Goal: Task Accomplishment & Management: Use online tool/utility

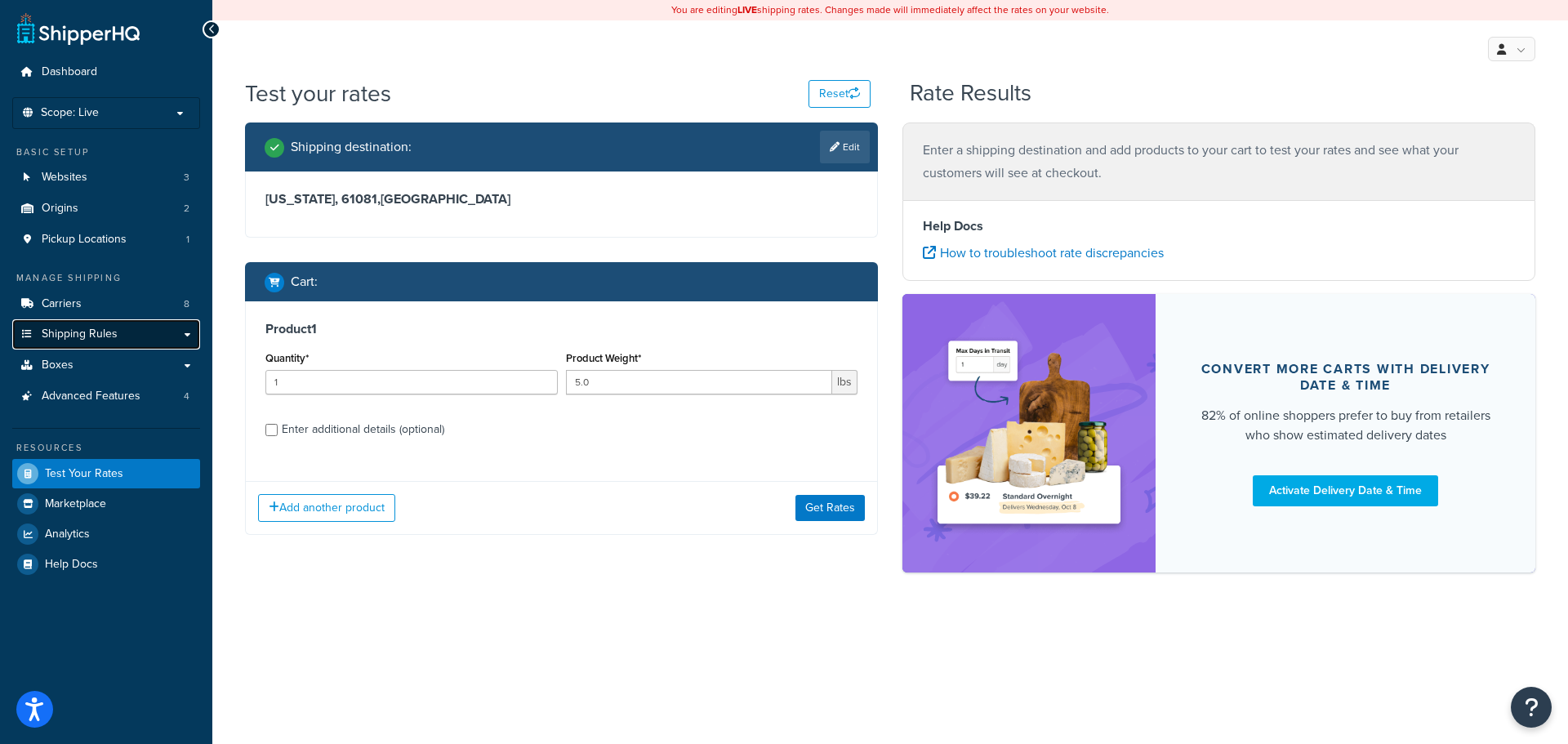
click at [187, 333] on link "Shipping Rules" at bounding box center [106, 335] width 188 height 31
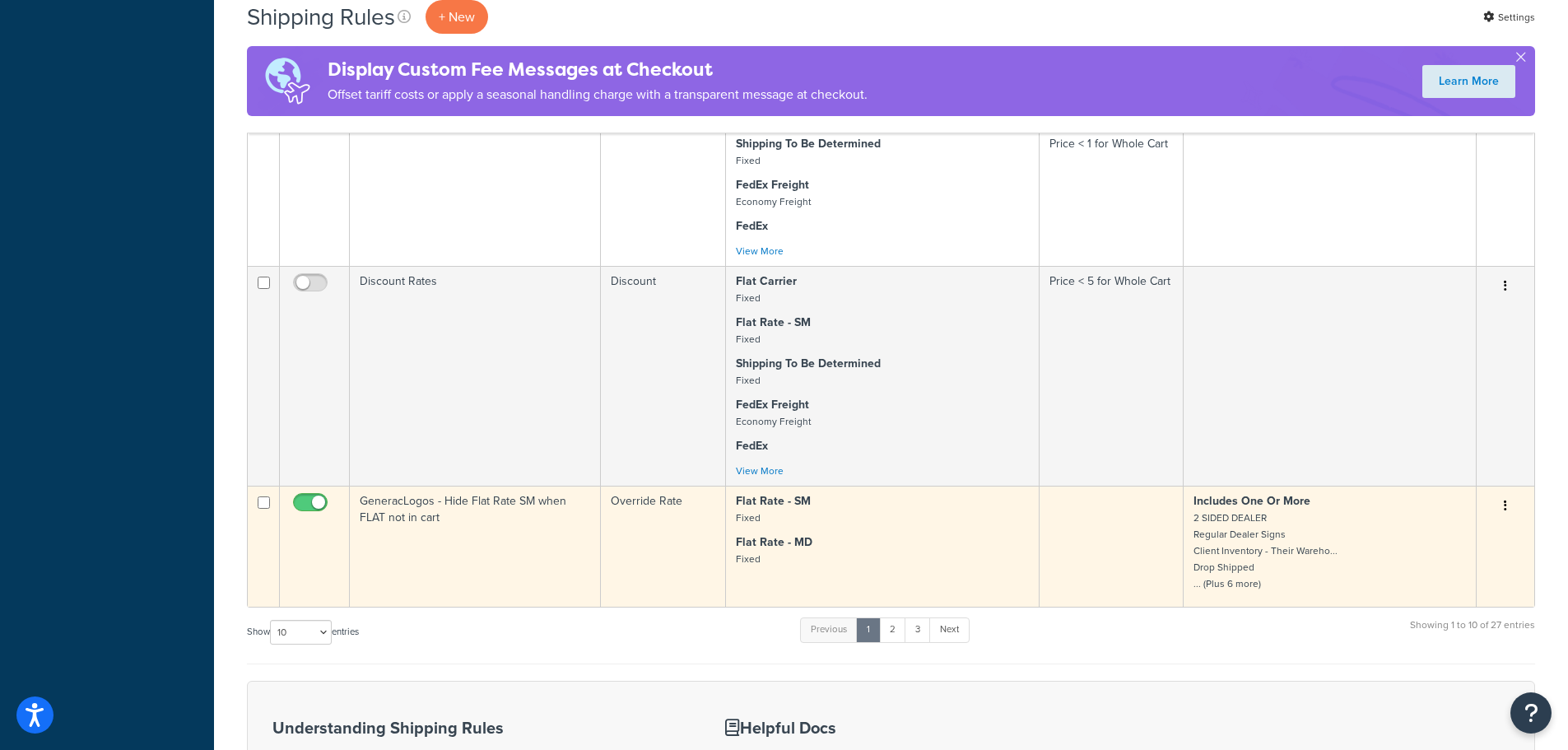
scroll to position [1235, 0]
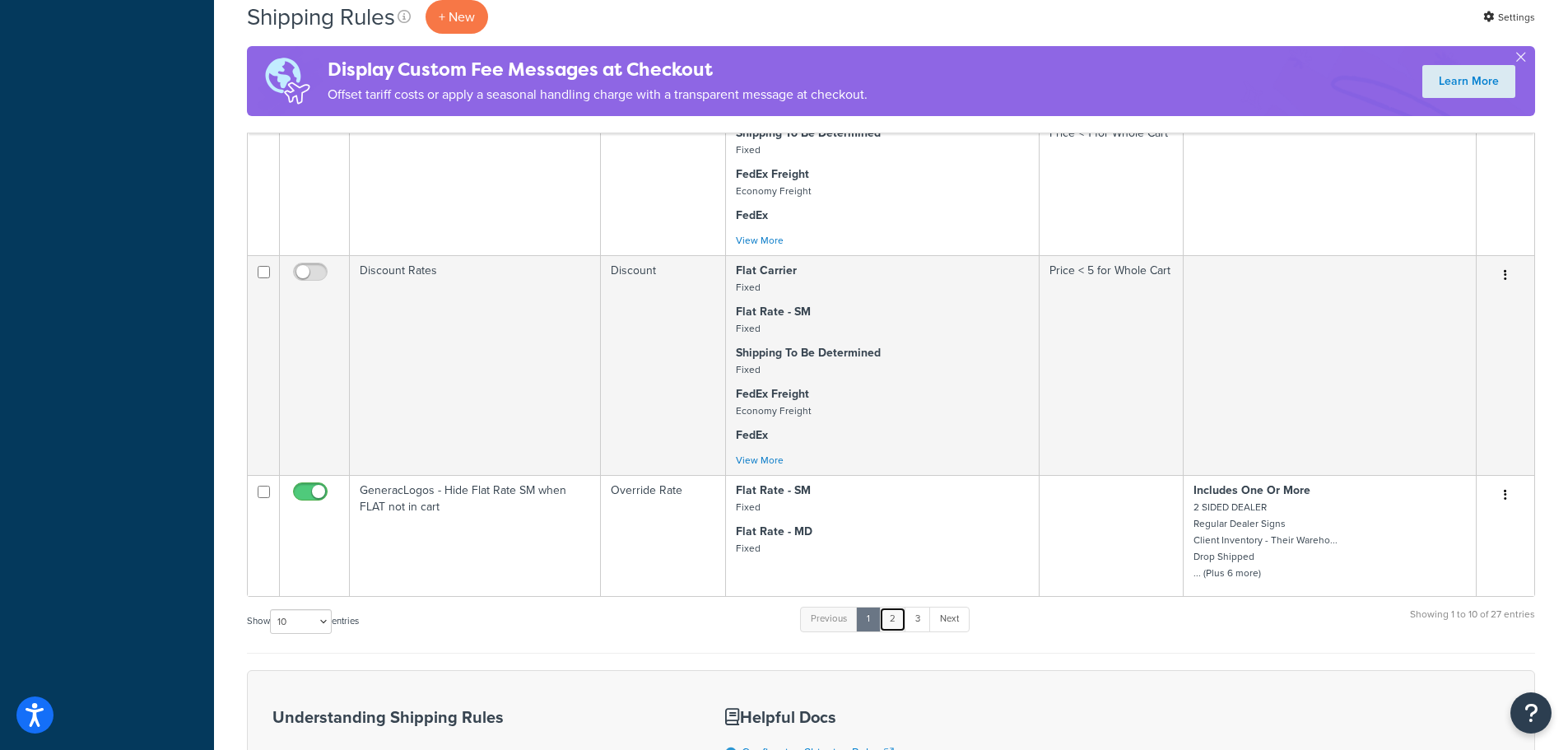
click at [897, 627] on link "2" at bounding box center [892, 619] width 27 height 25
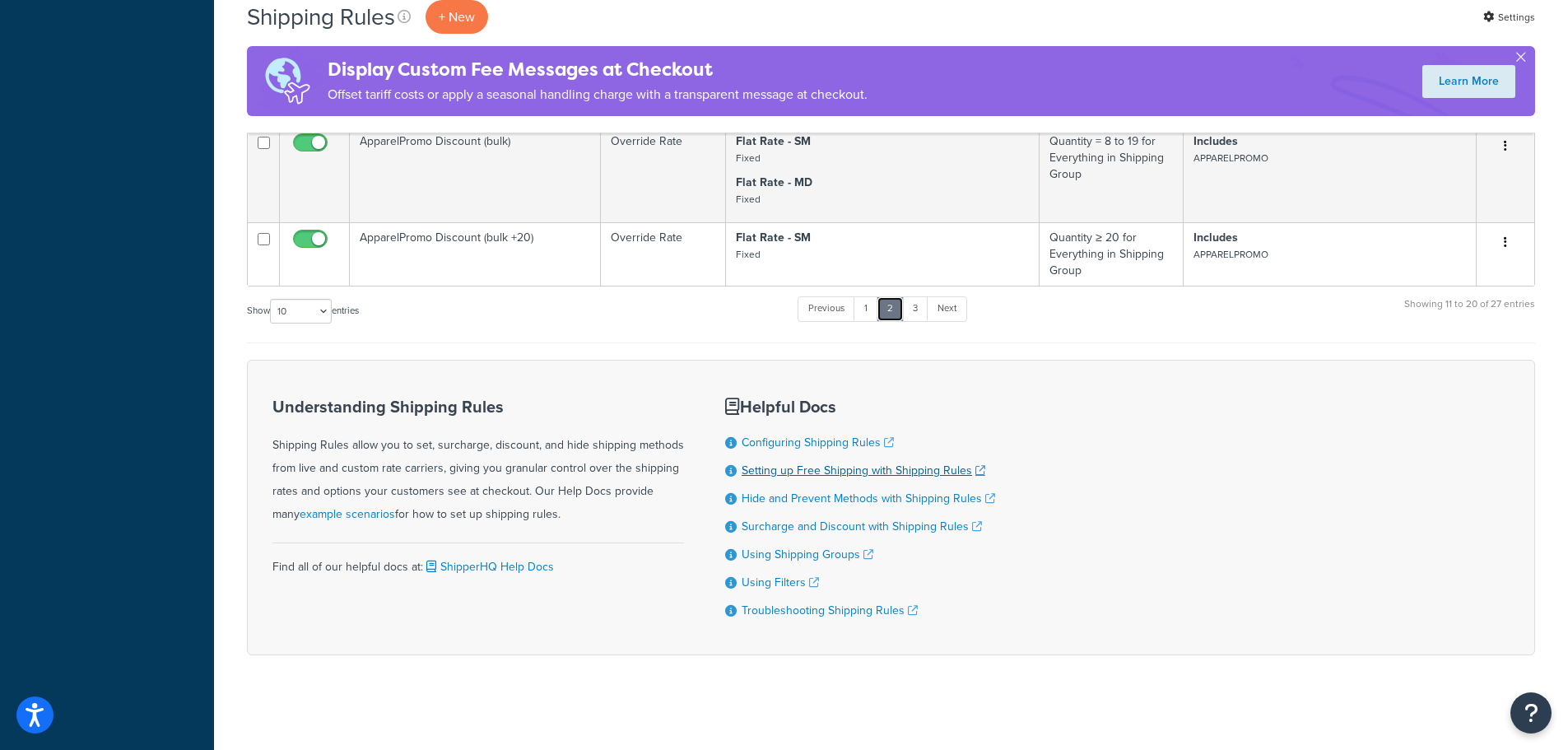
scroll to position [906, 0]
click at [869, 306] on link "1" at bounding box center [866, 307] width 25 height 25
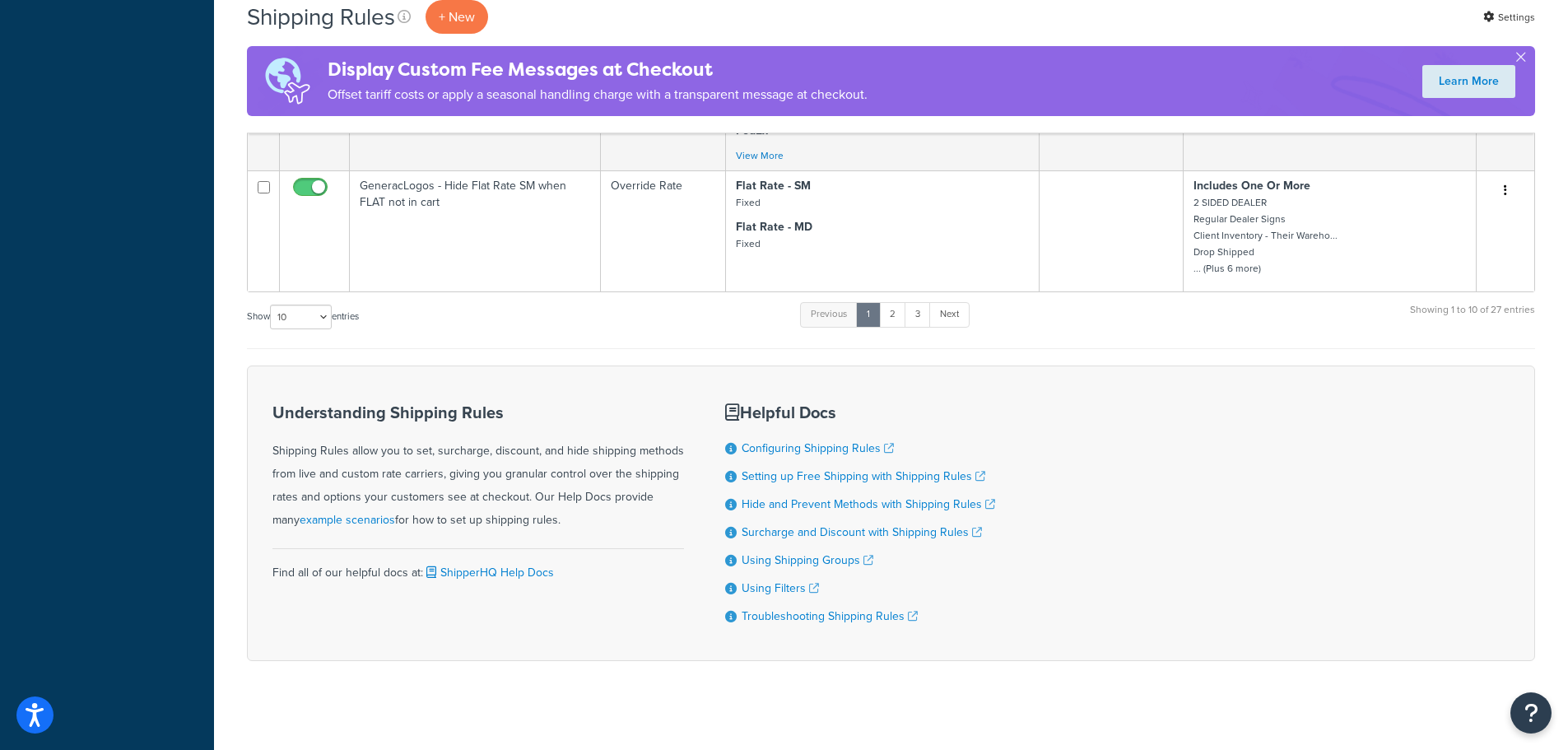
scroll to position [1549, 0]
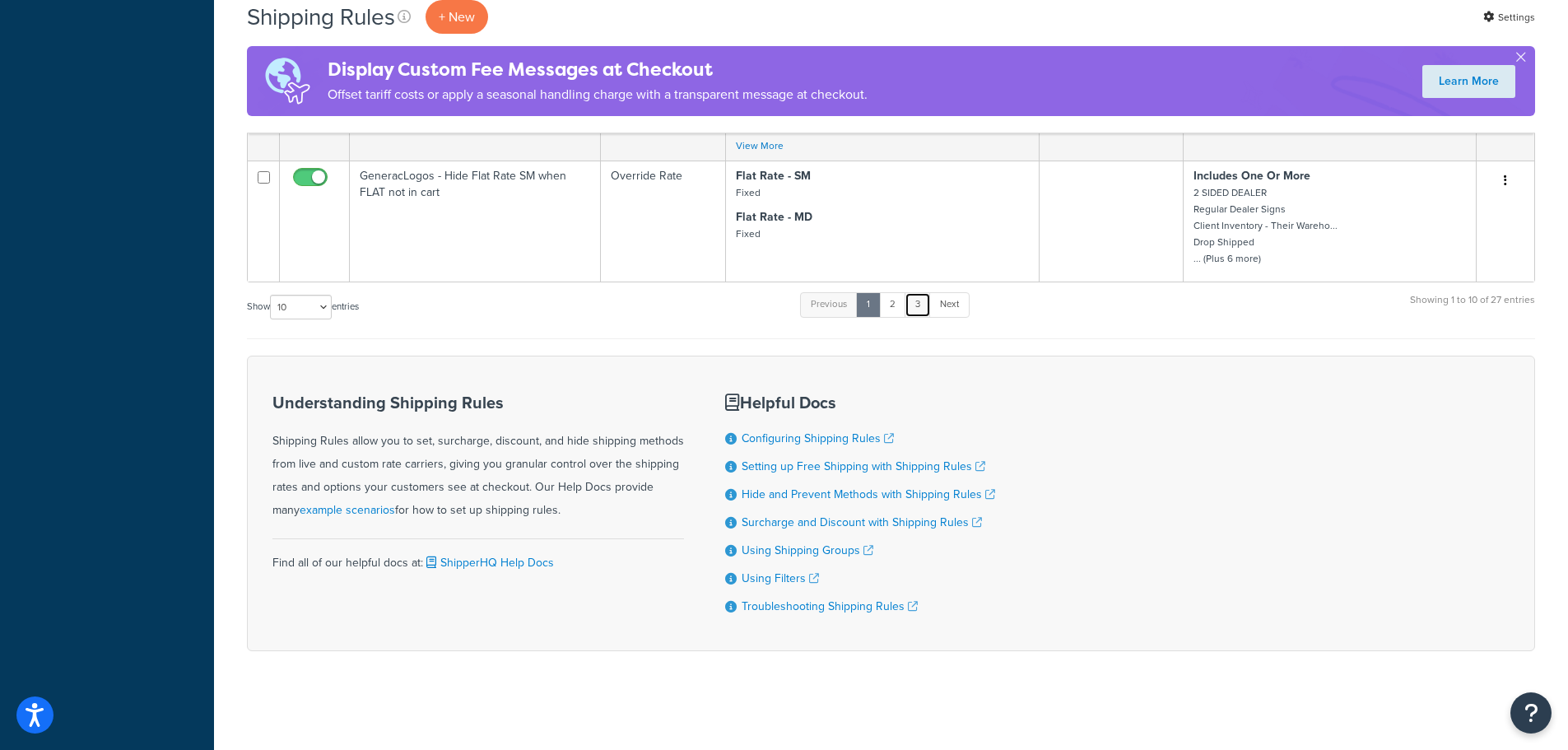
click at [931, 303] on link "3" at bounding box center [917, 305] width 26 height 25
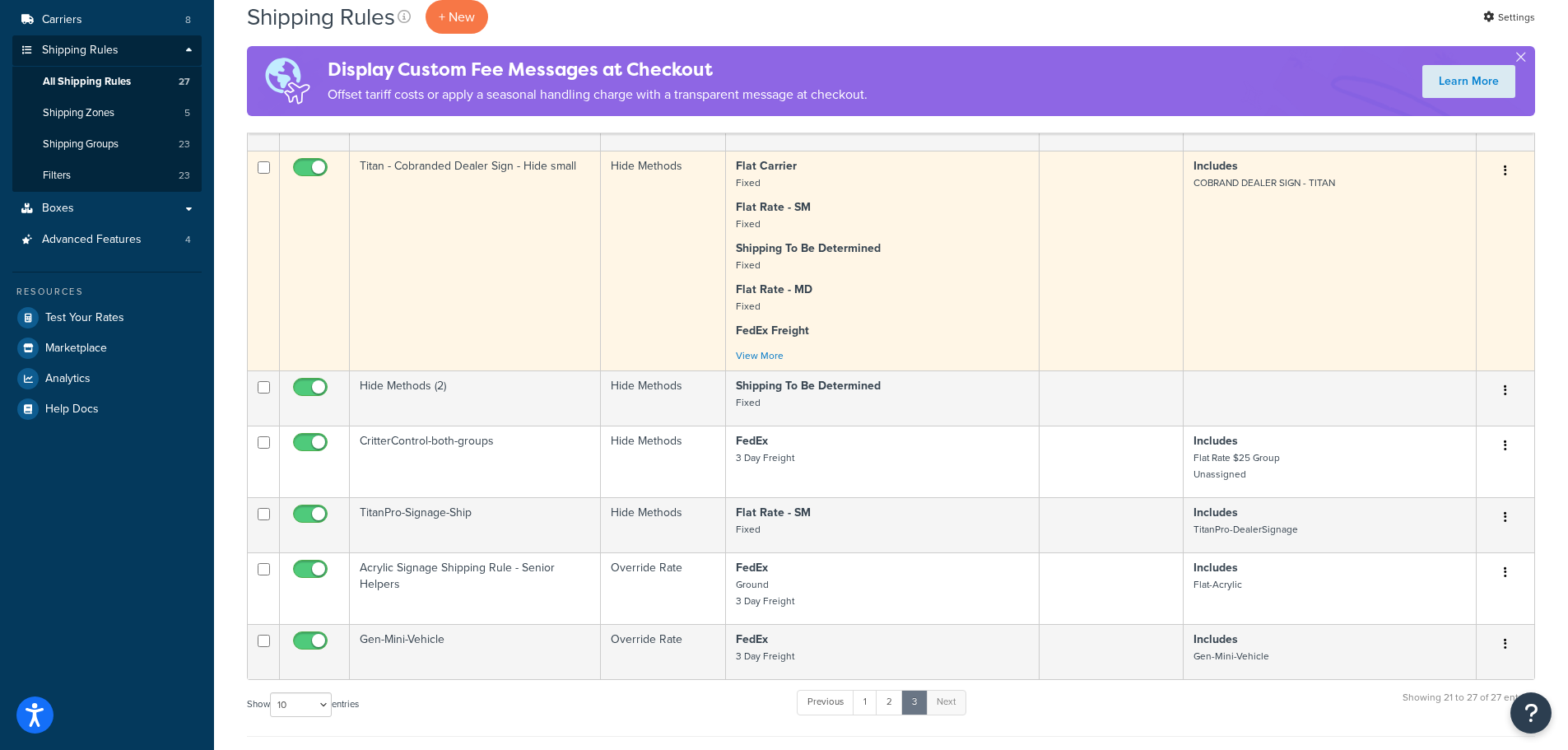
scroll to position [330, 0]
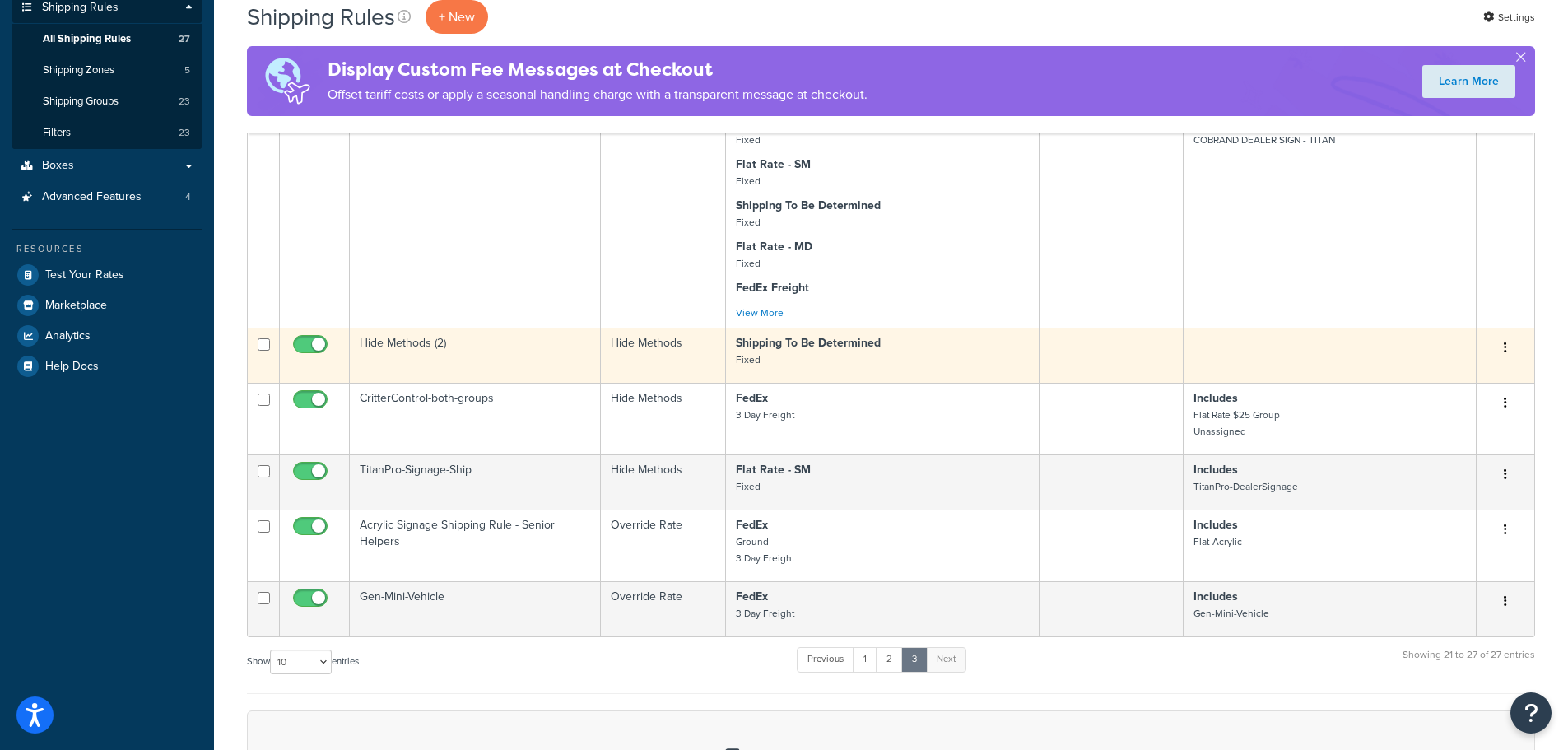
click at [687, 352] on td "Hide Methods" at bounding box center [662, 355] width 124 height 55
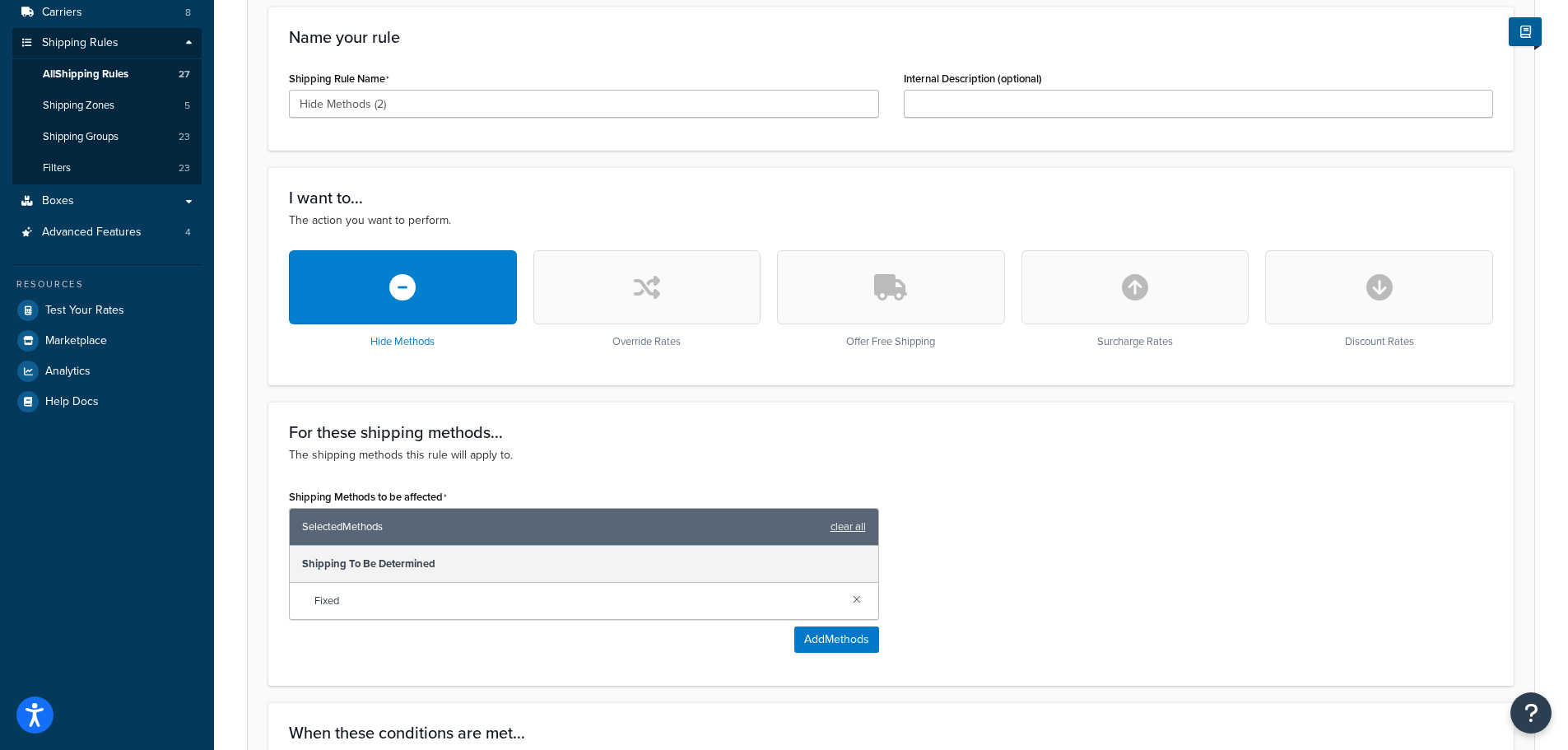
scroll to position [280, 0]
